Goal: Navigation & Orientation: Find specific page/section

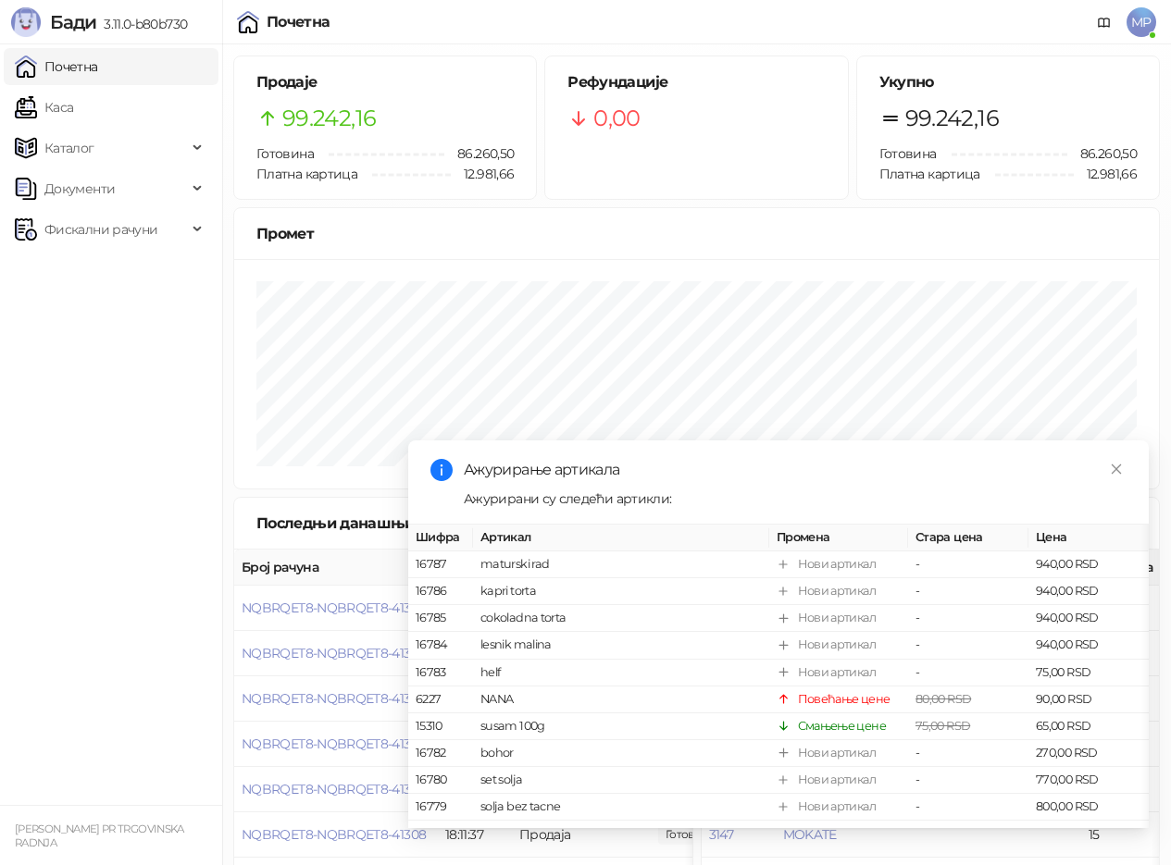
drag, startPoint x: 56, startPoint y: 114, endPoint x: 72, endPoint y: 64, distance: 52.4
click at [56, 114] on link "Каса" at bounding box center [44, 107] width 58 height 37
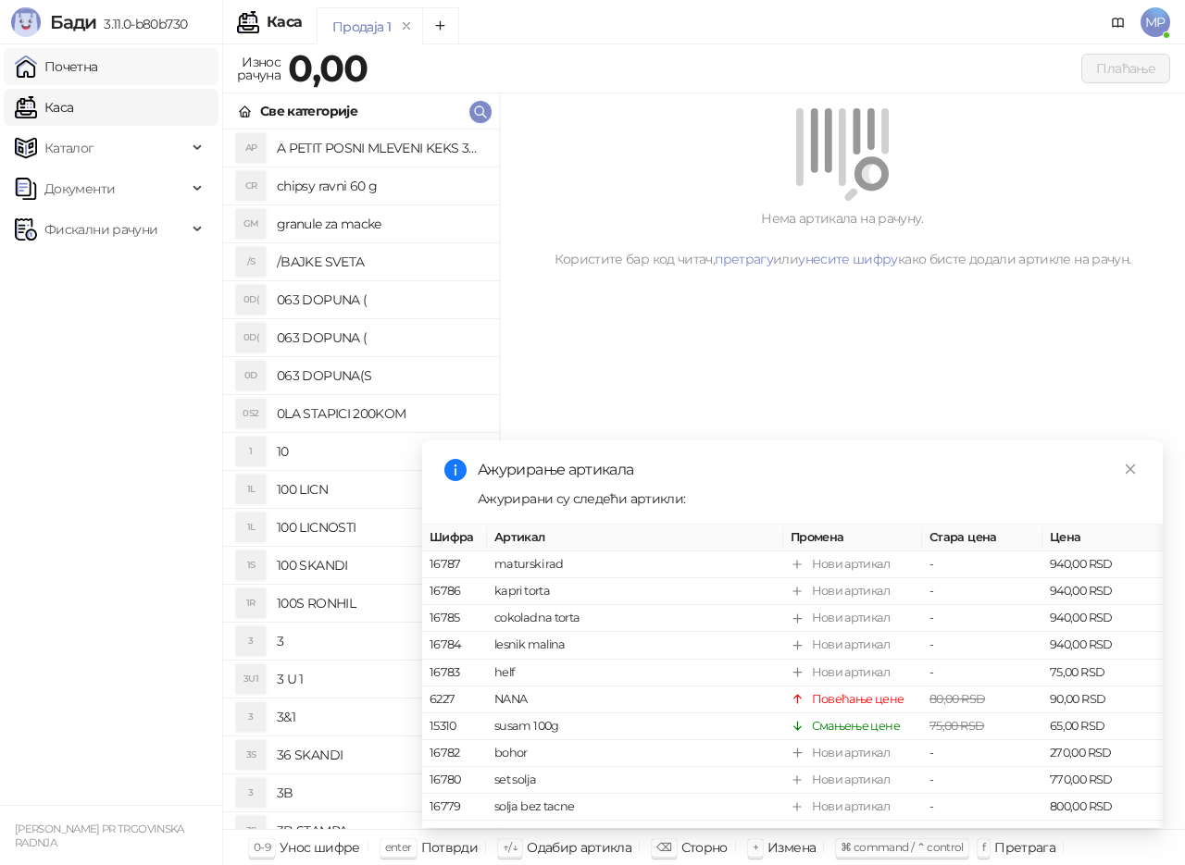
click at [72, 60] on link "Почетна" at bounding box center [56, 66] width 83 height 37
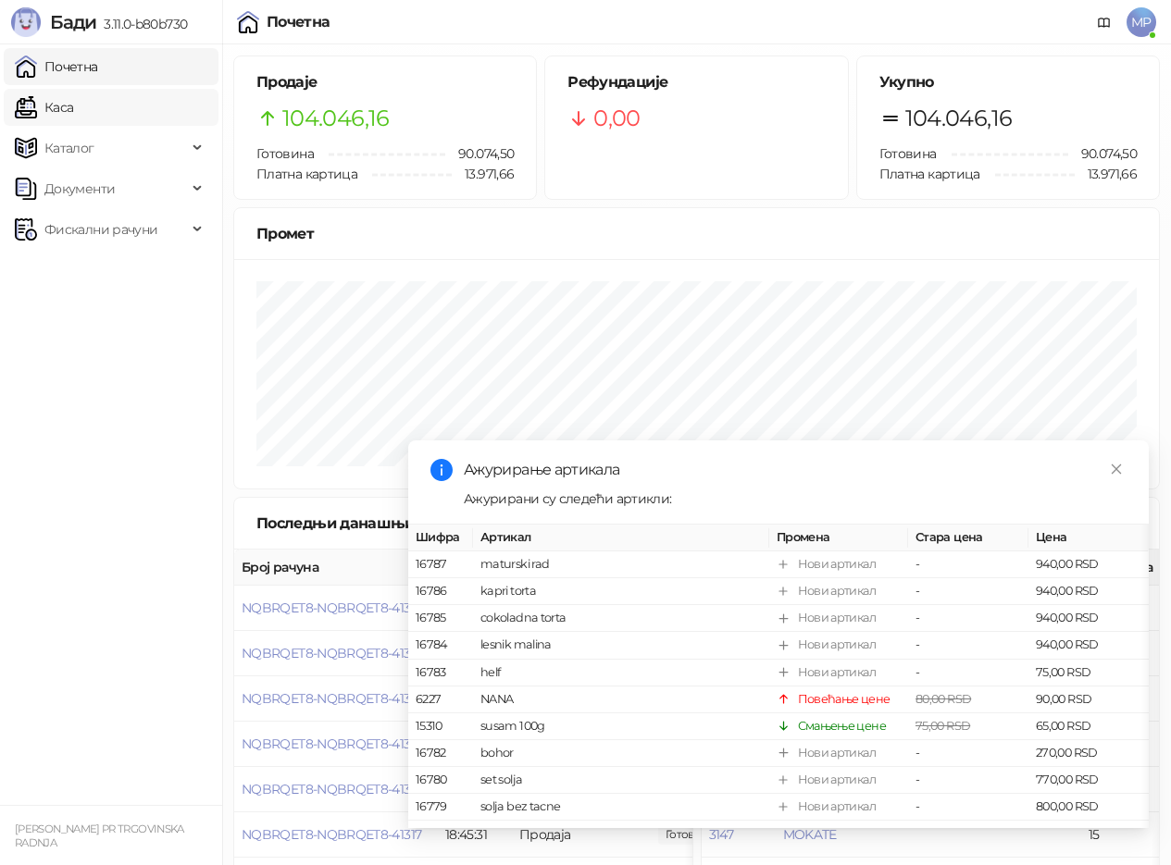
click at [73, 110] on link "Каса" at bounding box center [44, 107] width 58 height 37
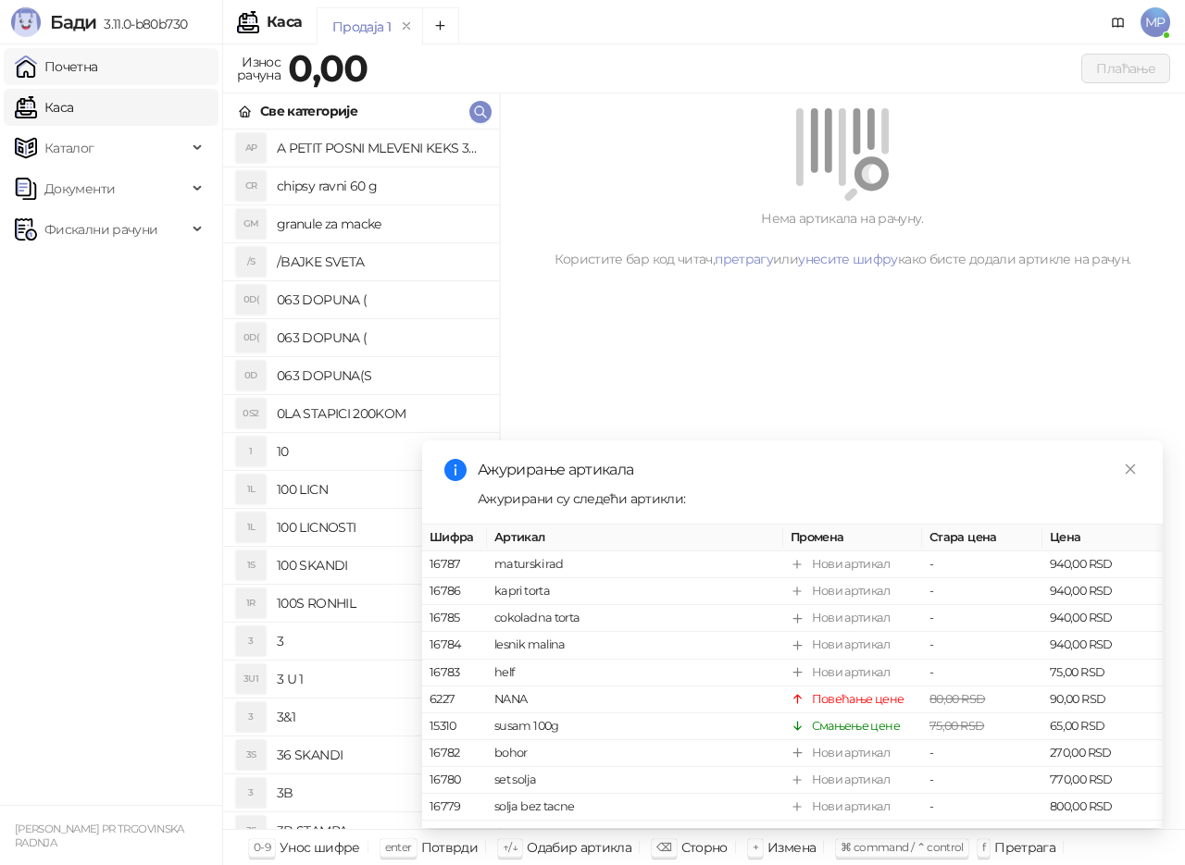
click at [93, 64] on link "Почетна" at bounding box center [56, 66] width 83 height 37
